Goal: Task Accomplishment & Management: Complete application form

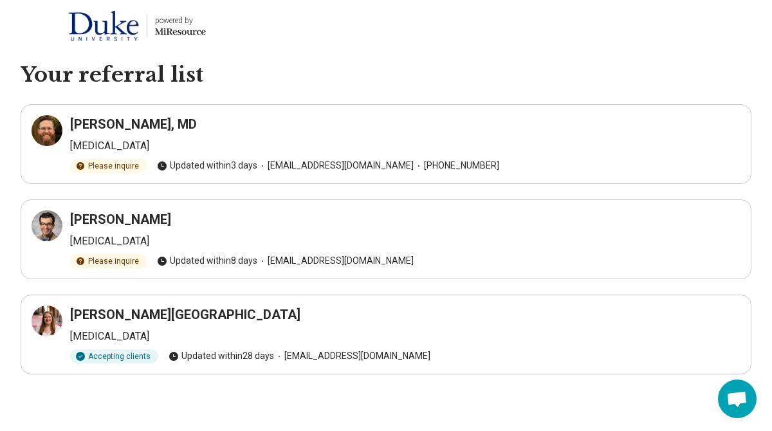
scroll to position [296, 0]
click at [47, 320] on icon at bounding box center [50, 318] width 6 height 6
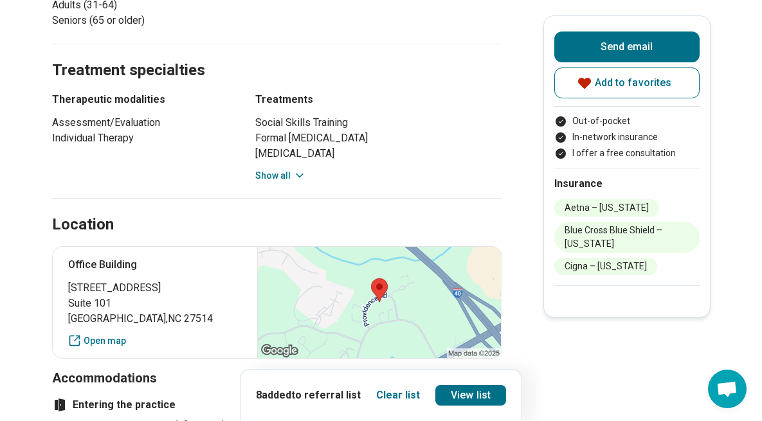
scroll to position [720, 0]
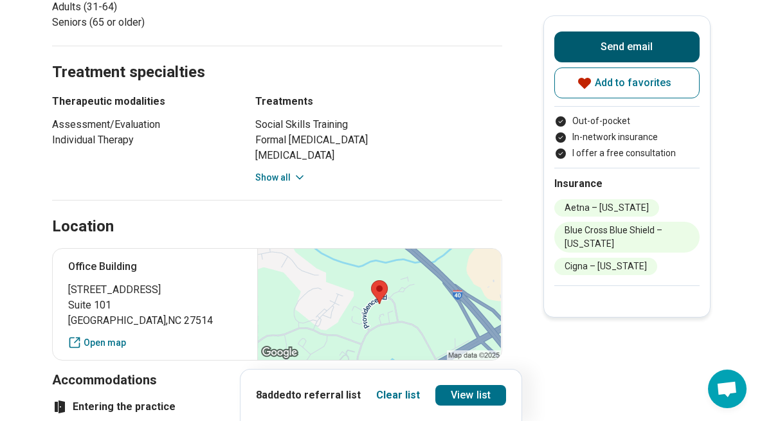
click at [622, 48] on button "Send email" at bounding box center [626, 47] width 145 height 31
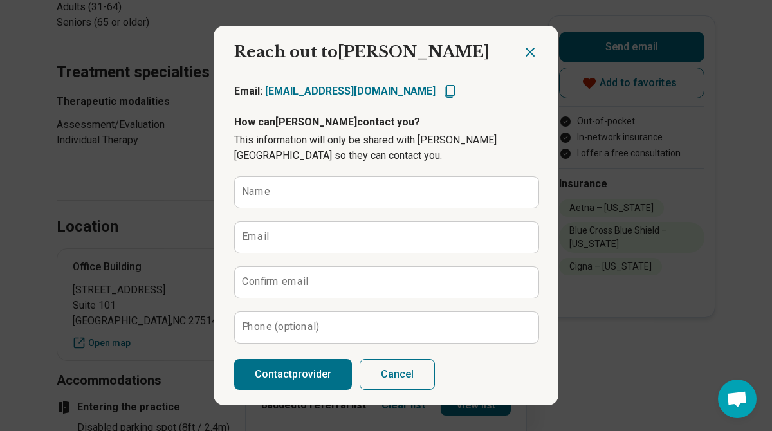
click at [526, 50] on icon "Close dialog" at bounding box center [530, 52] width 8 height 8
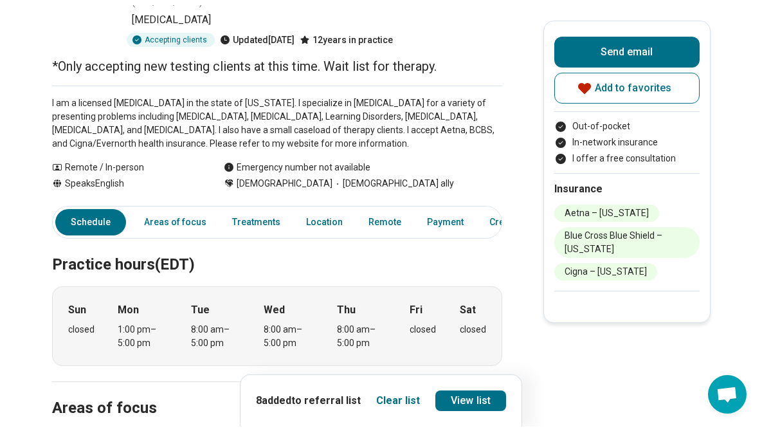
scroll to position [0, 0]
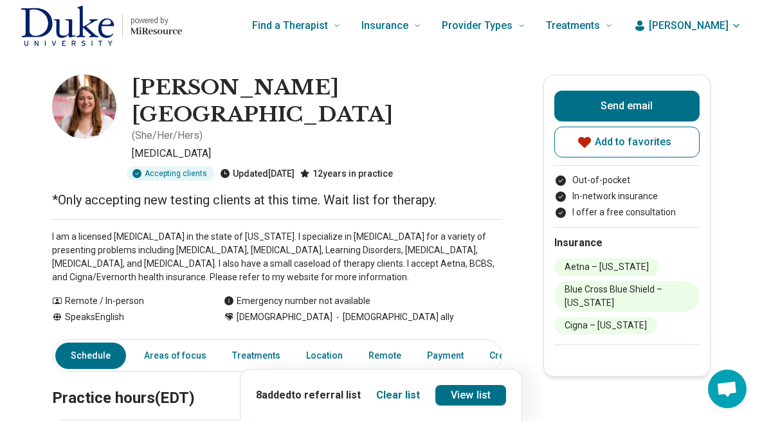
click at [58, 25] on img "Home page" at bounding box center [68, 25] width 94 height 41
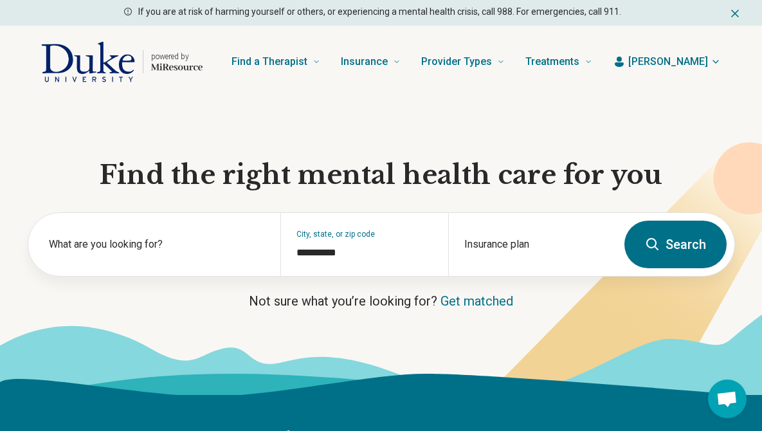
click at [624, 61] on icon "button" at bounding box center [619, 62] width 9 height 10
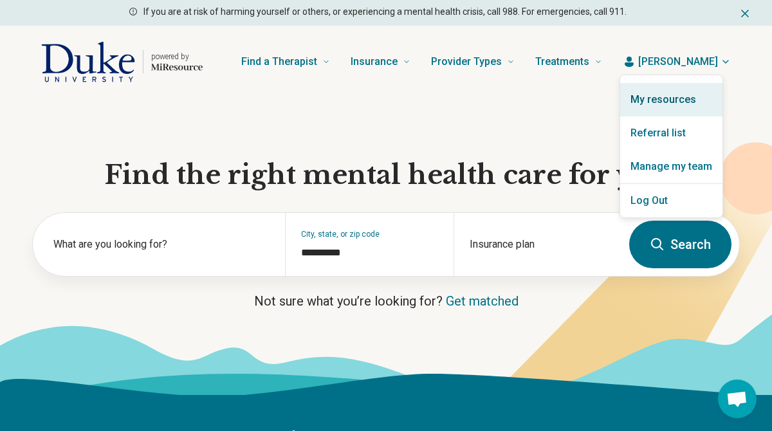
click at [654, 102] on link "My resources" at bounding box center [671, 99] width 102 height 33
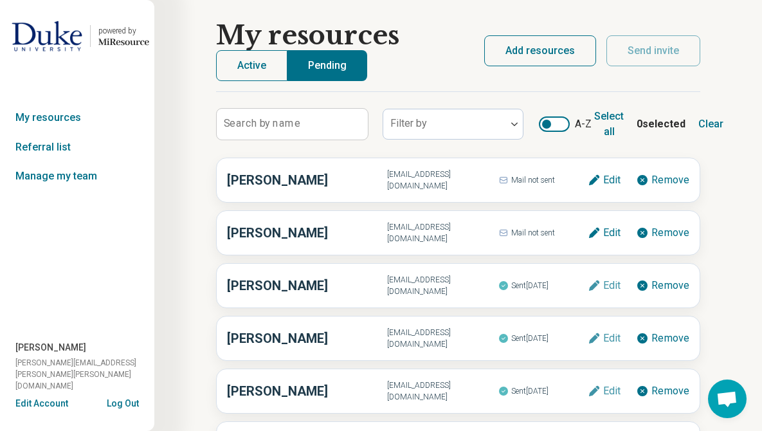
click at [513, 48] on button "Add resources" at bounding box center [540, 50] width 112 height 31
click at [541, 58] on button "Add resources" at bounding box center [540, 50] width 112 height 31
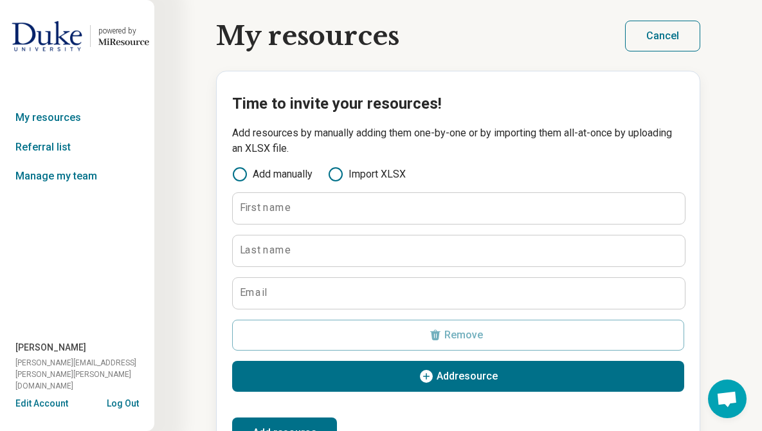
click at [668, 29] on button "Cancel" at bounding box center [662, 36] width 75 height 31
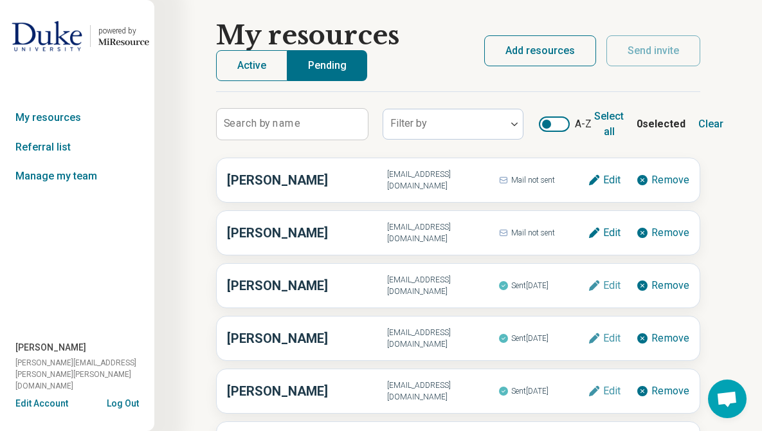
click at [572, 50] on button "Add resources" at bounding box center [540, 50] width 112 height 31
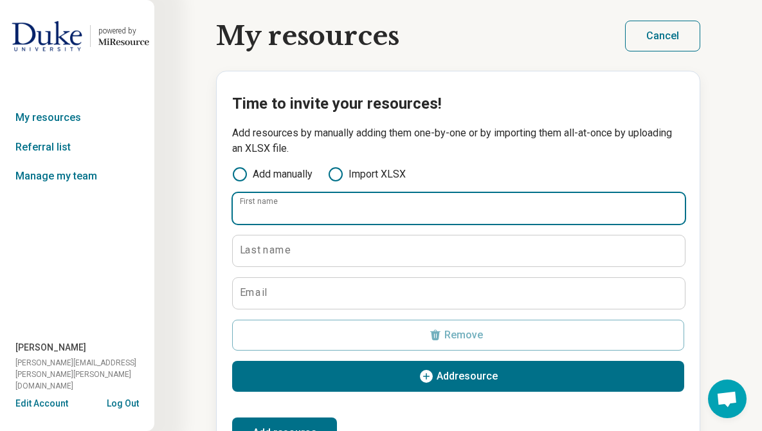
click at [323, 208] on input "First name" at bounding box center [459, 208] width 452 height 31
type input "*****"
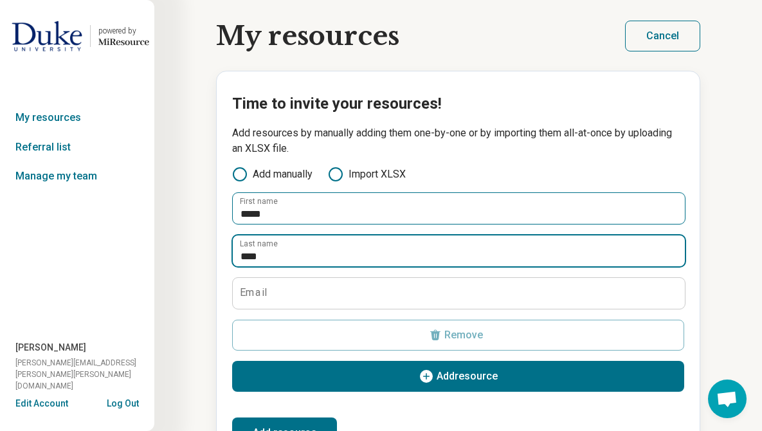
type input "****"
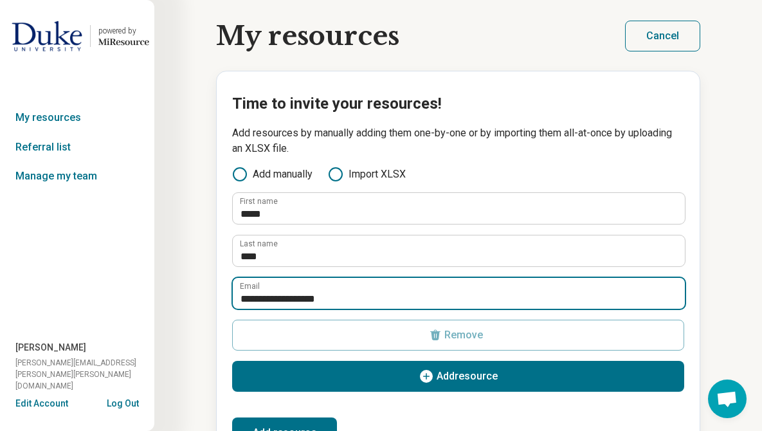
type input "**********"
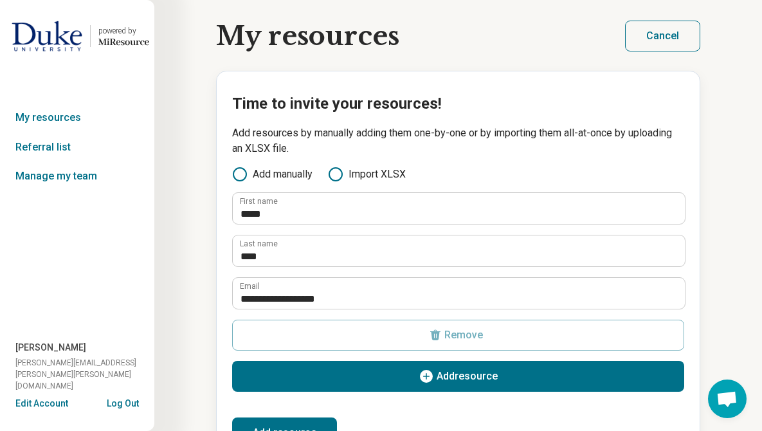
click at [379, 378] on button "Add resource" at bounding box center [458, 376] width 452 height 31
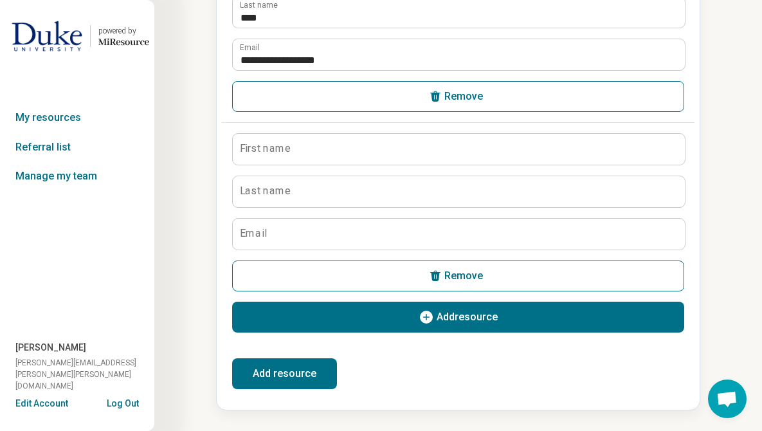
scroll to position [238, 0]
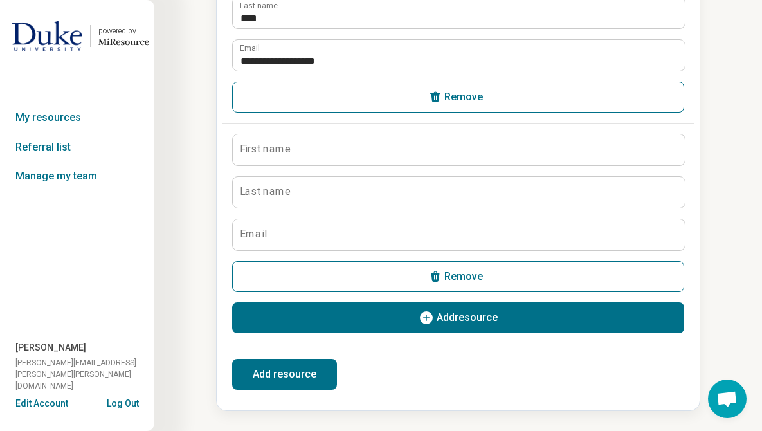
click at [293, 381] on button "Add resource" at bounding box center [284, 374] width 105 height 31
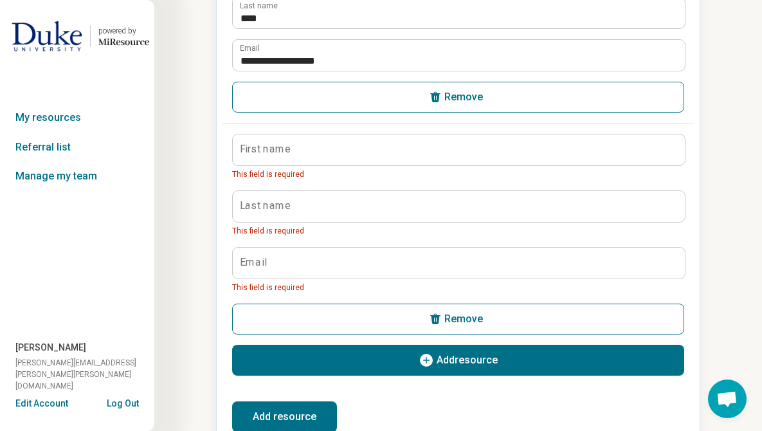
click at [439, 313] on icon "button" at bounding box center [435, 318] width 13 height 13
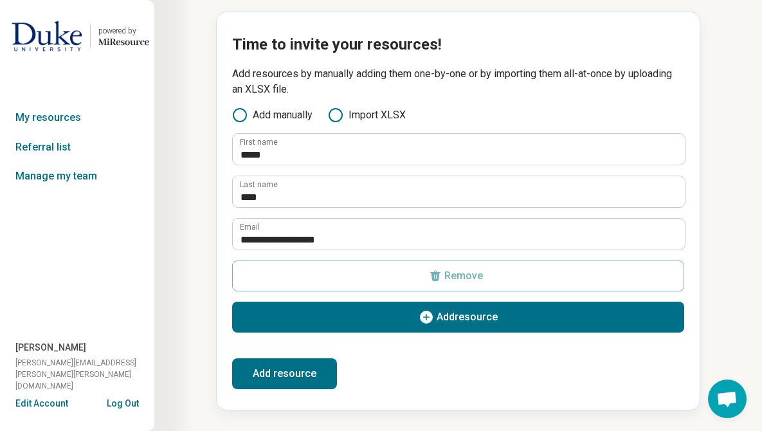
click at [287, 379] on button "Add resource" at bounding box center [284, 373] width 105 height 31
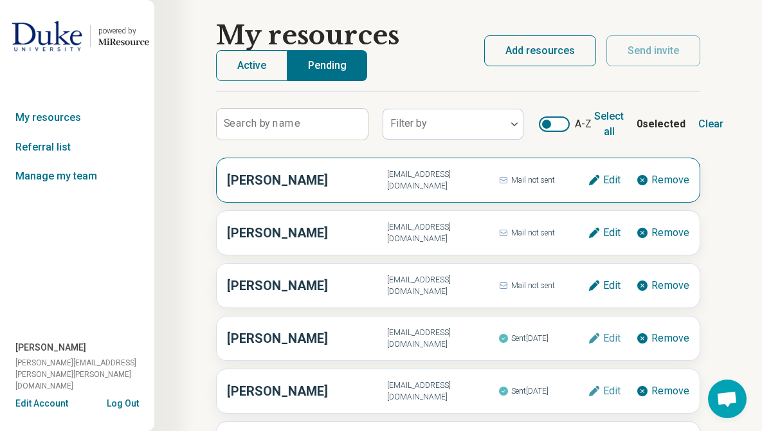
click at [402, 174] on span "lyneeryan@gmail.com" at bounding box center [442, 179] width 111 height 23
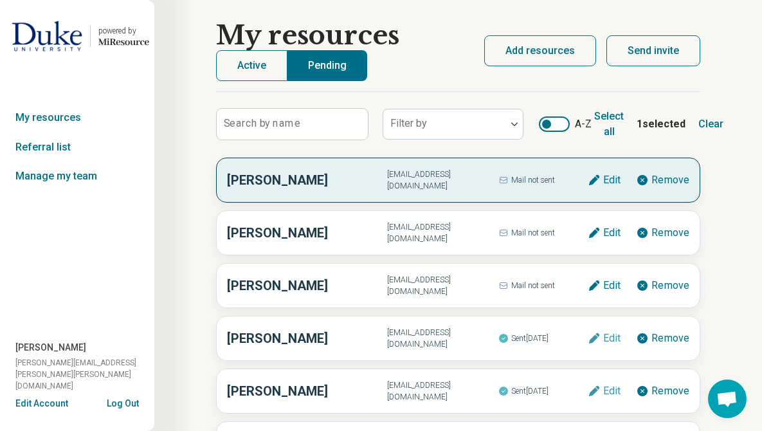
click at [663, 51] on button "Send invite" at bounding box center [653, 50] width 94 height 31
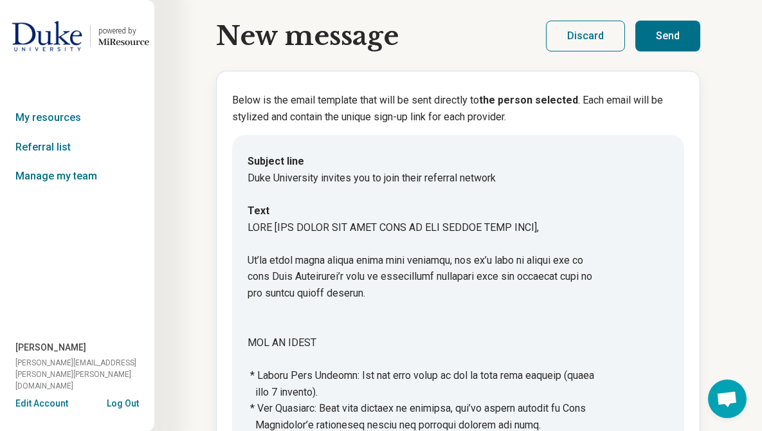
click at [682, 36] on button "Send" at bounding box center [667, 36] width 65 height 31
